Goal: Task Accomplishment & Management: Manage account settings

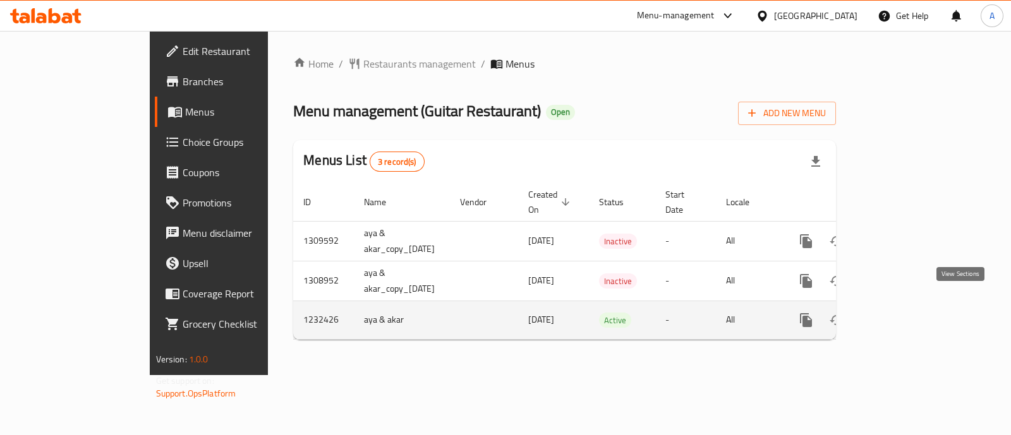
click at [905, 313] on icon "enhanced table" at bounding box center [897, 320] width 15 height 15
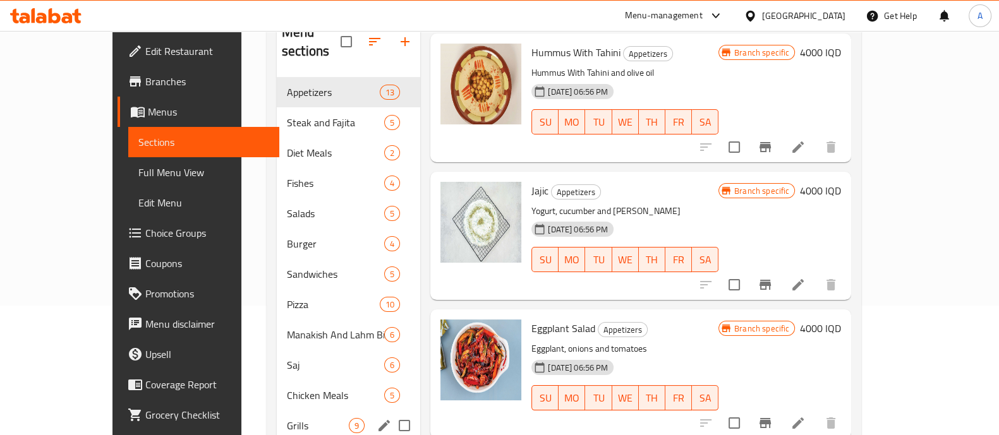
scroll to position [157, 0]
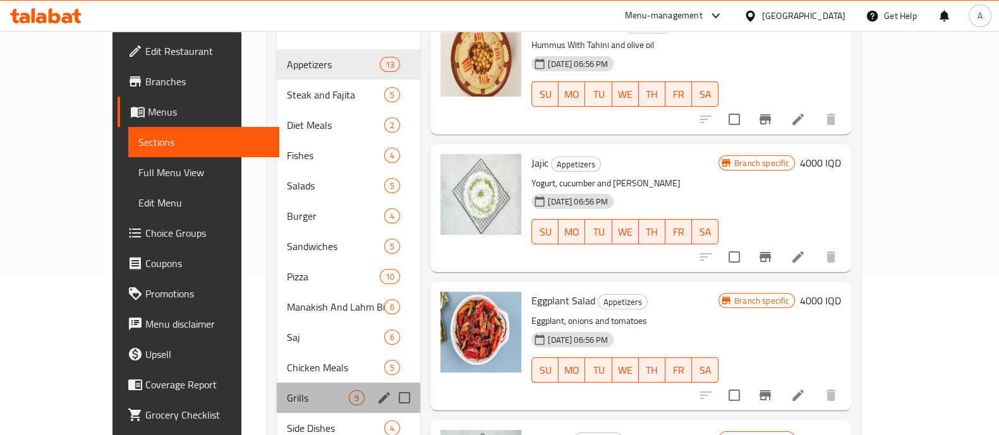
click at [277, 388] on div "Grills 9" at bounding box center [348, 398] width 143 height 30
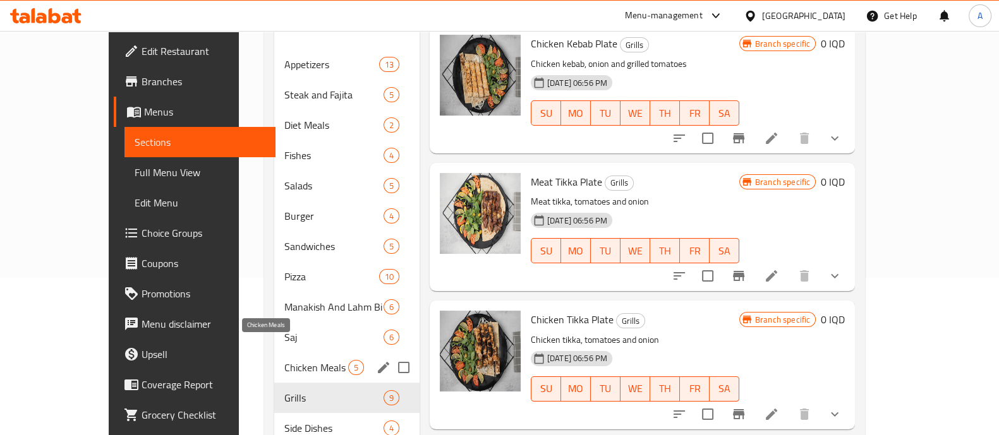
click at [284, 360] on span "Chicken Meals" at bounding box center [316, 367] width 64 height 15
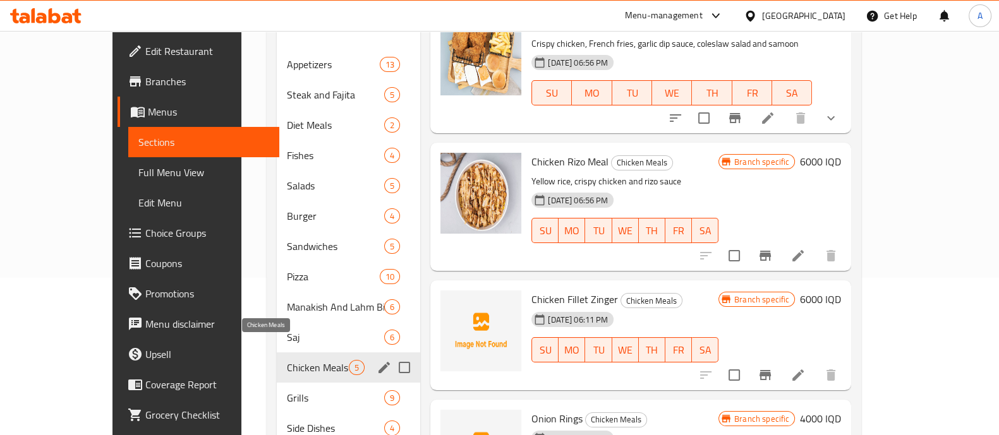
scroll to position [247, 0]
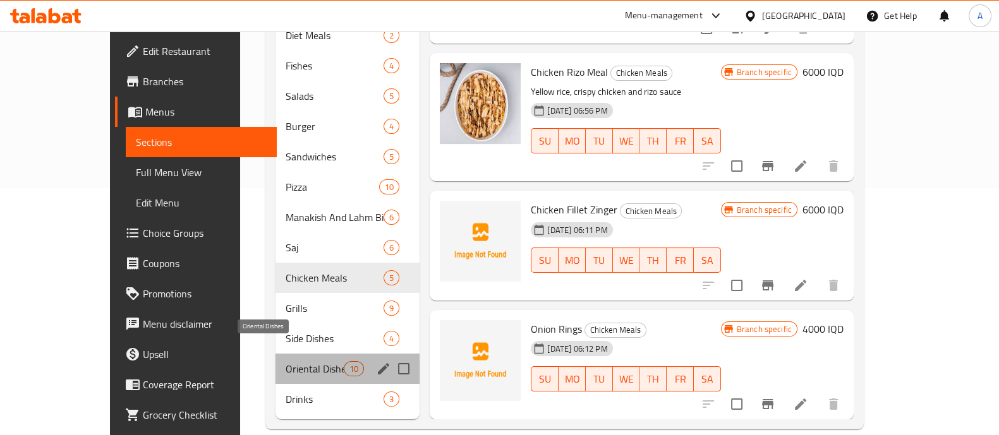
click at [286, 362] on span "Oriental Dishes" at bounding box center [315, 369] width 59 height 15
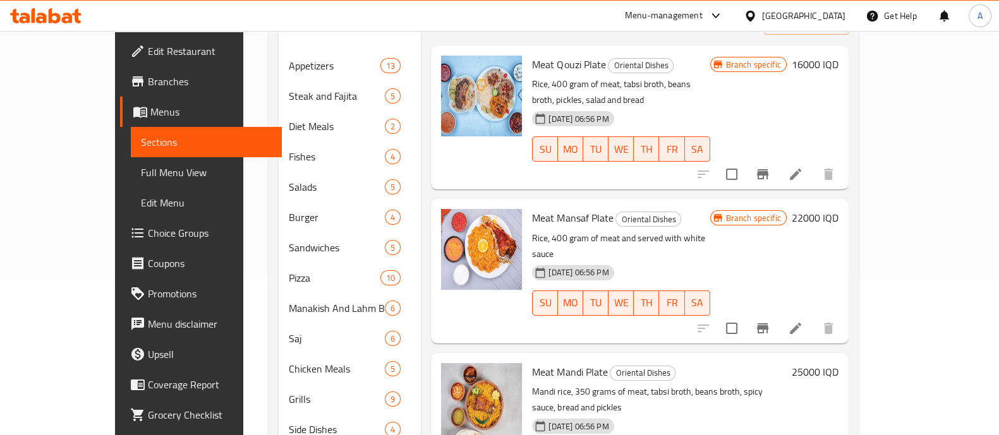
scroll to position [10, 0]
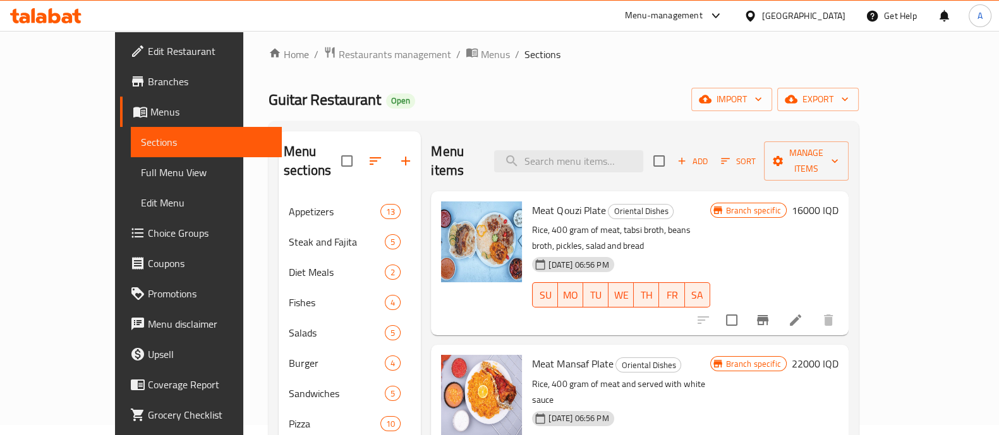
click at [839, 355] on h6 "22000 IQD" at bounding box center [815, 364] width 47 height 18
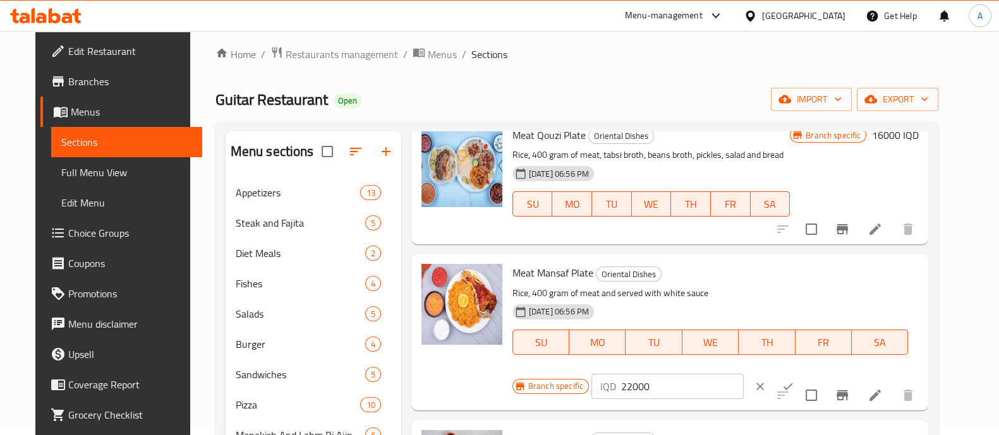
scroll to position [78, 0]
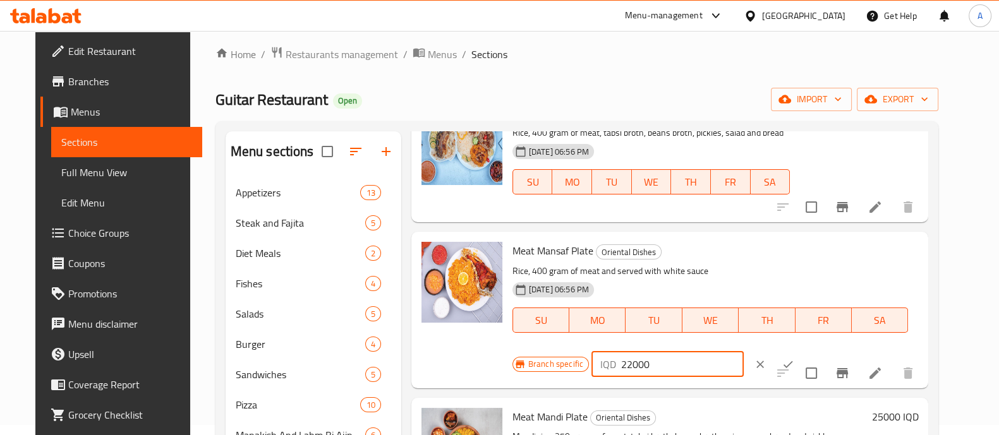
drag, startPoint x: 621, startPoint y: 364, endPoint x: 591, endPoint y: 366, distance: 29.8
click at [592, 366] on div "IQD 22000 ​" at bounding box center [668, 364] width 152 height 25
type input "16000"
click at [782, 365] on icon "ok" at bounding box center [788, 364] width 13 height 13
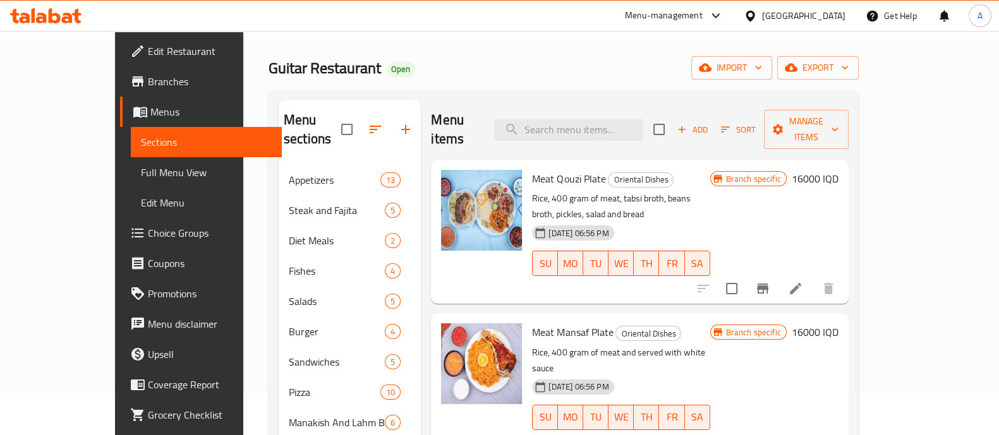
scroll to position [0, 0]
